Goal: Find specific page/section

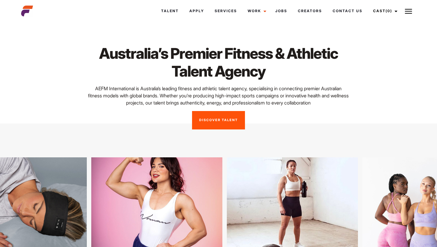
click at [407, 11] on img at bounding box center [407, 11] width 7 height 7
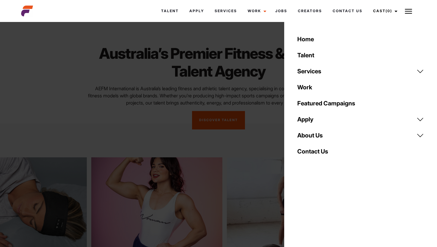
click at [313, 53] on link "Talent" at bounding box center [360, 55] width 134 height 16
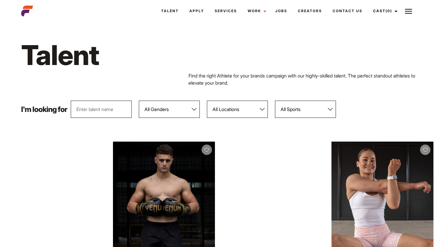
click at [99, 109] on input "text" at bounding box center [101, 109] width 61 height 17
type input "patrina"
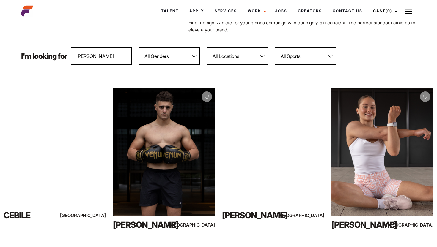
scroll to position [89, 0]
